Goal: Information Seeking & Learning: Check status

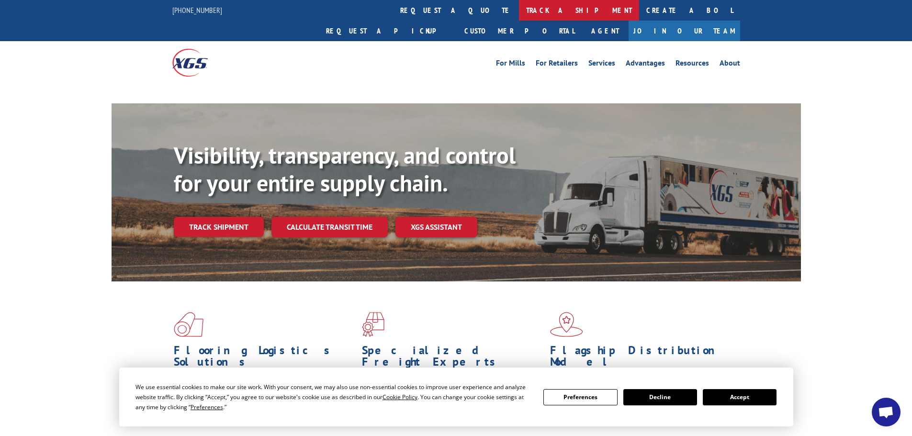
click at [519, 11] on link "track a shipment" at bounding box center [579, 10] width 120 height 21
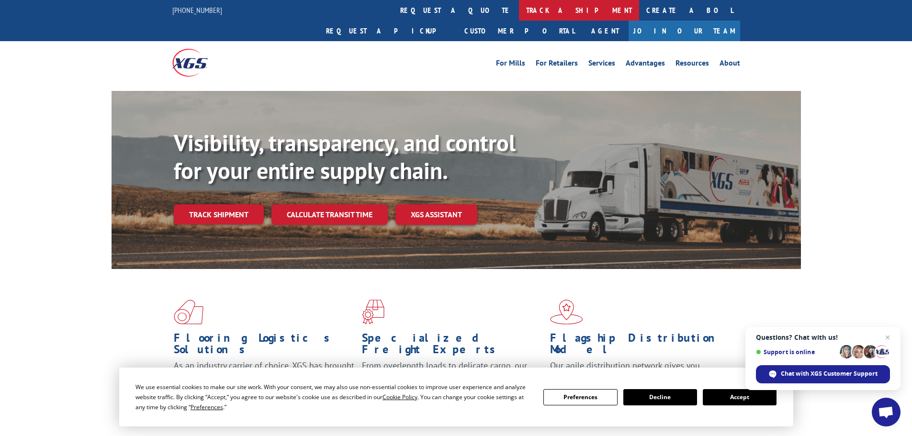
click at [519, 9] on link "track a shipment" at bounding box center [579, 10] width 120 height 21
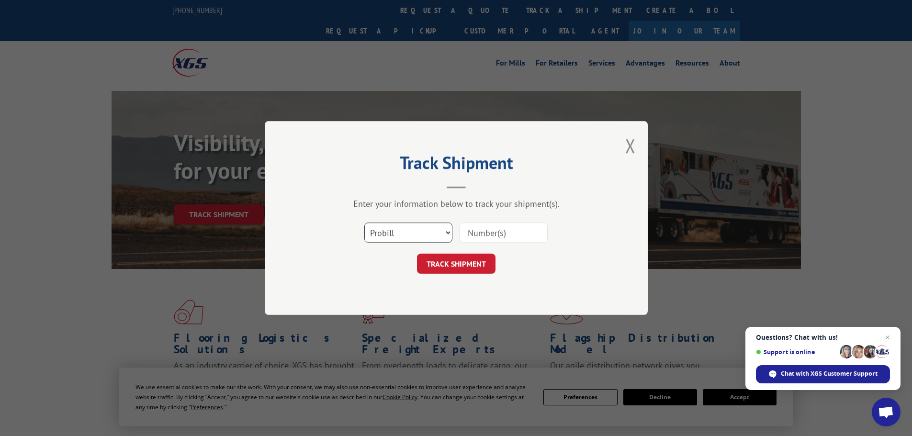
click at [444, 227] on select "Select category... Probill BOL PO" at bounding box center [408, 233] width 88 height 20
select select "po"
click at [364, 223] on select "Select category... Probill BOL PO" at bounding box center [408, 233] width 88 height 20
paste input "23517889"
type input "23517889"
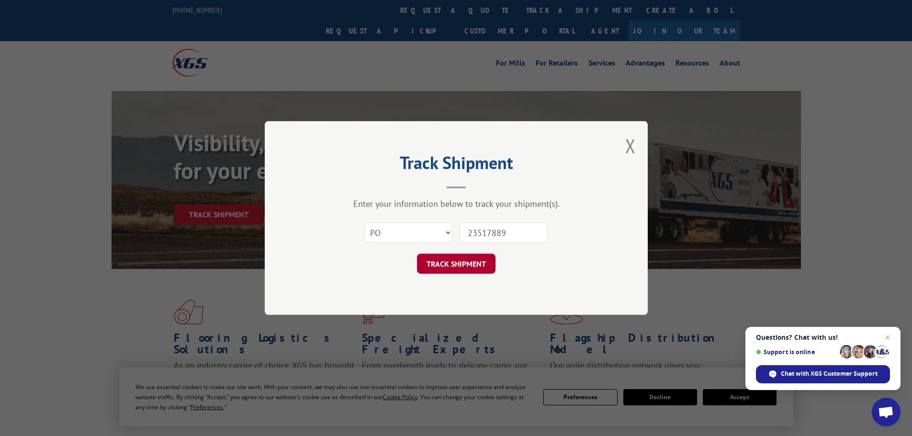
click at [459, 267] on button "TRACK SHIPMENT" at bounding box center [456, 264] width 79 height 20
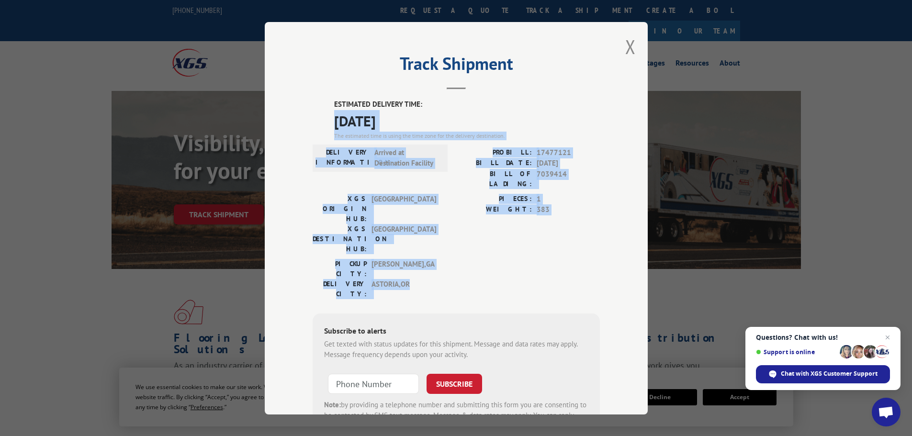
drag, startPoint x: 321, startPoint y: 117, endPoint x: 521, endPoint y: 243, distance: 235.9
click at [521, 243] on div "ESTIMATED DELIVERY TIME: [DATE] The estimated time is using the time zone for t…" at bounding box center [456, 271] width 287 height 344
copy div "[DATE] The estimated time is using the time zone for the delivery destination. …"
click at [628, 49] on button "Close modal" at bounding box center [631, 46] width 11 height 25
